Goal: Task Accomplishment & Management: Use online tool/utility

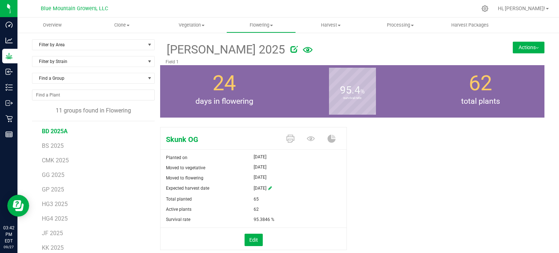
click at [64, 131] on span "BD 2025A" at bounding box center [55, 131] width 26 height 7
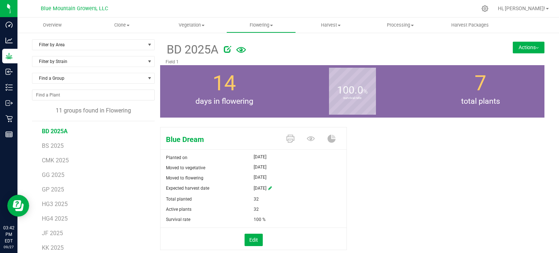
click at [519, 47] on button "Actions" at bounding box center [529, 48] width 32 height 12
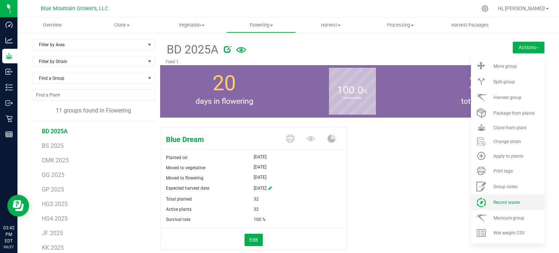
click at [516, 202] on div "Record waste" at bounding box center [519, 202] width 50 height 5
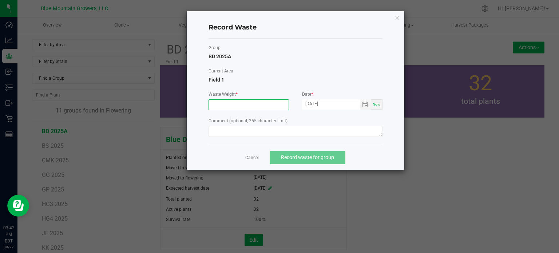
click at [270, 106] on input at bounding box center [249, 105] width 80 height 10
paste input "408.2331"
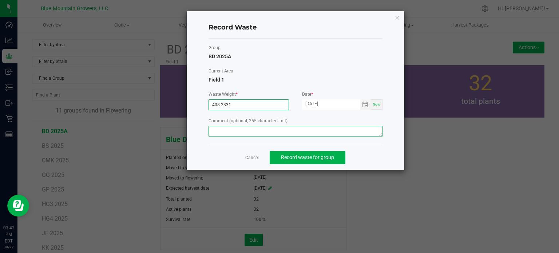
type input "408.2331 g"
click at [281, 131] on textarea at bounding box center [296, 131] width 174 height 11
type textarea "Leaf Defoliation"
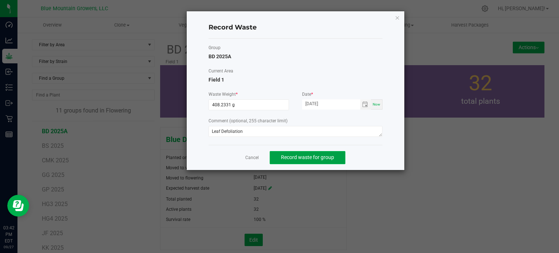
click at [301, 151] on button "Record waste for group" at bounding box center [308, 157] width 76 height 13
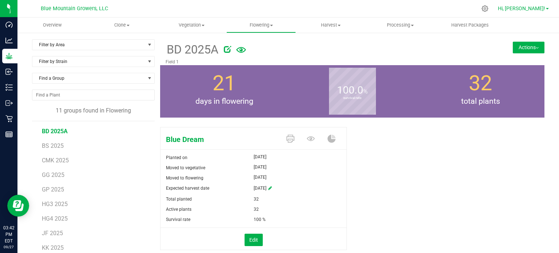
click at [538, 9] on span "Hi, [PERSON_NAME]!" at bounding box center [521, 8] width 47 height 6
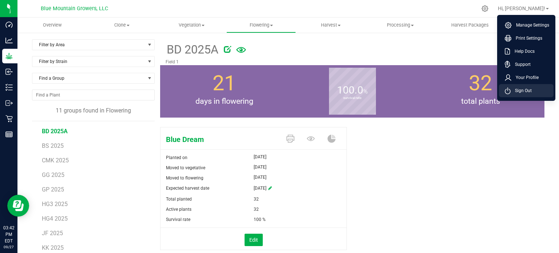
click at [534, 89] on li "Sign Out" at bounding box center [526, 90] width 55 height 13
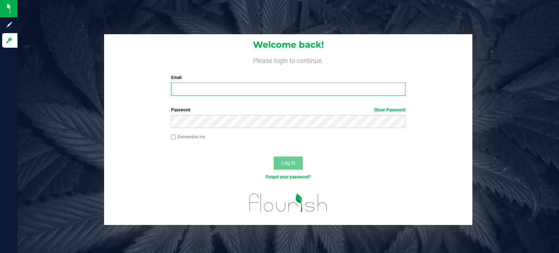
type input "[EMAIL_ADDRESS][DOMAIN_NAME]"
